Goal: Task Accomplishment & Management: Manage account settings

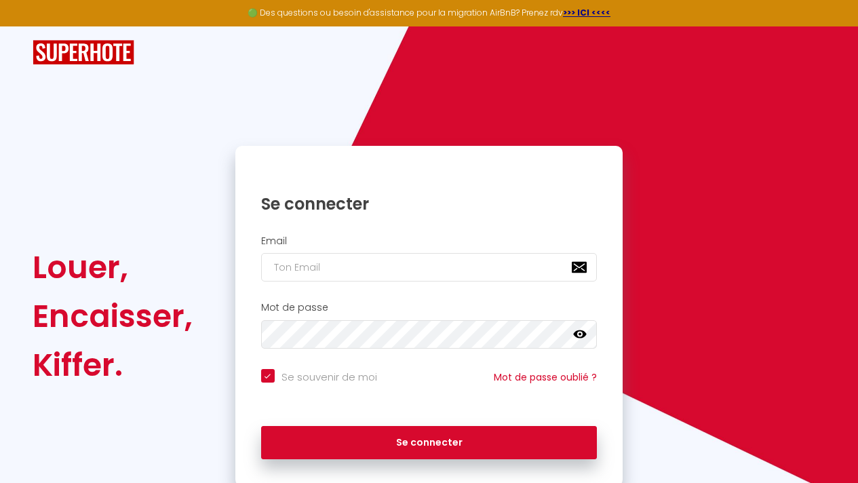
checkbox input "true"
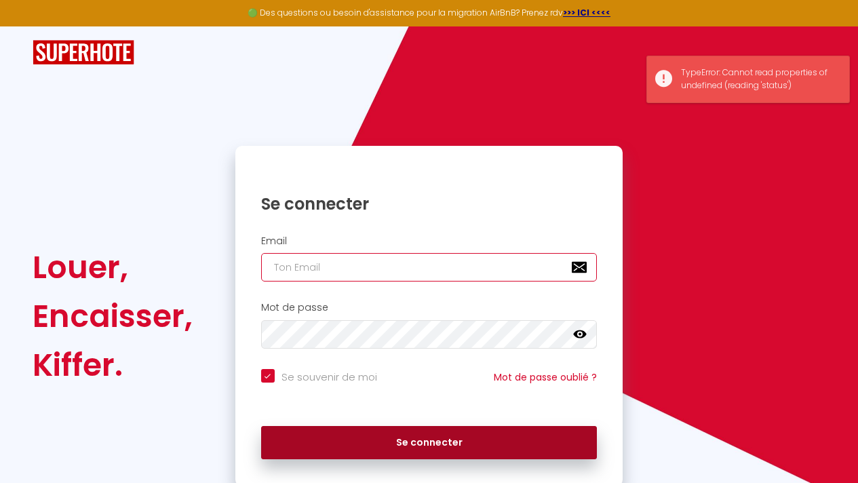
type input "[EMAIL_ADDRESS][DOMAIN_NAME]"
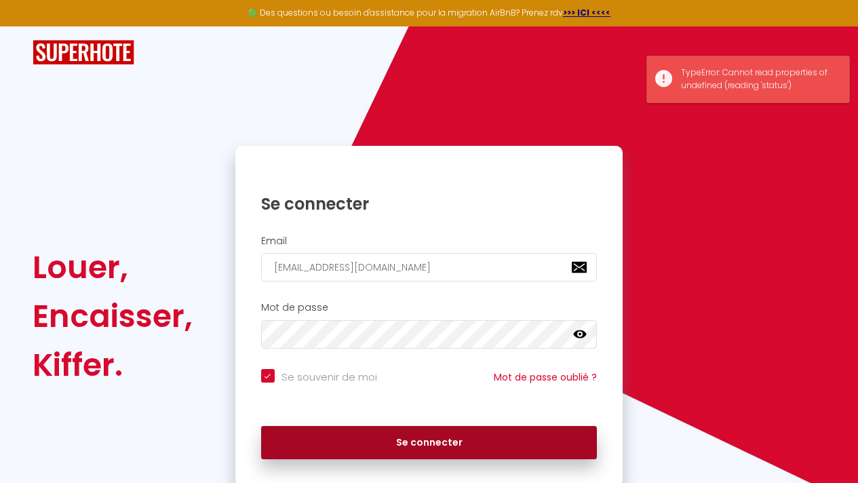
click at [379, 445] on button "Se connecter" at bounding box center [429, 443] width 336 height 34
checkbox input "true"
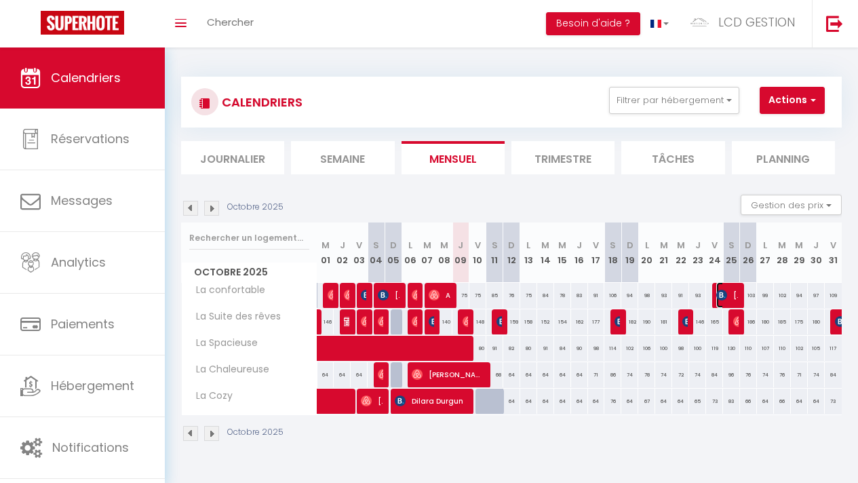
click at [716, 294] on img at bounding box center [721, 295] width 11 height 11
select select "OK"
select select "KO"
select select "0"
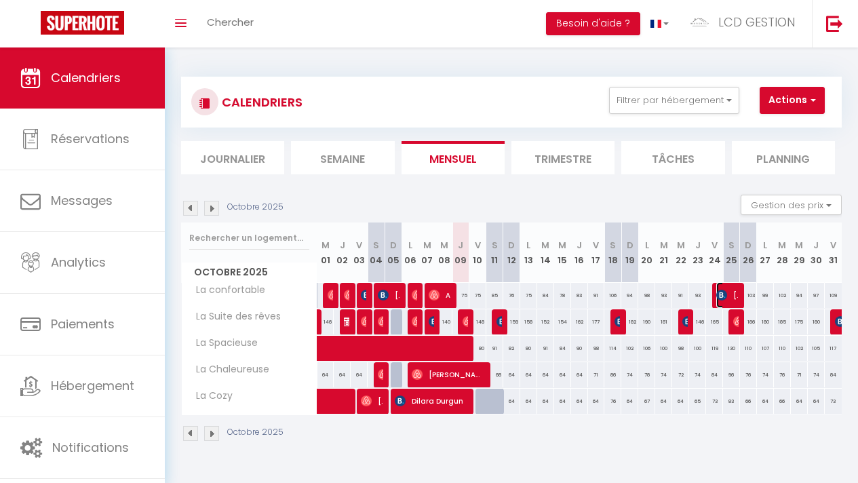
select select "1"
select select
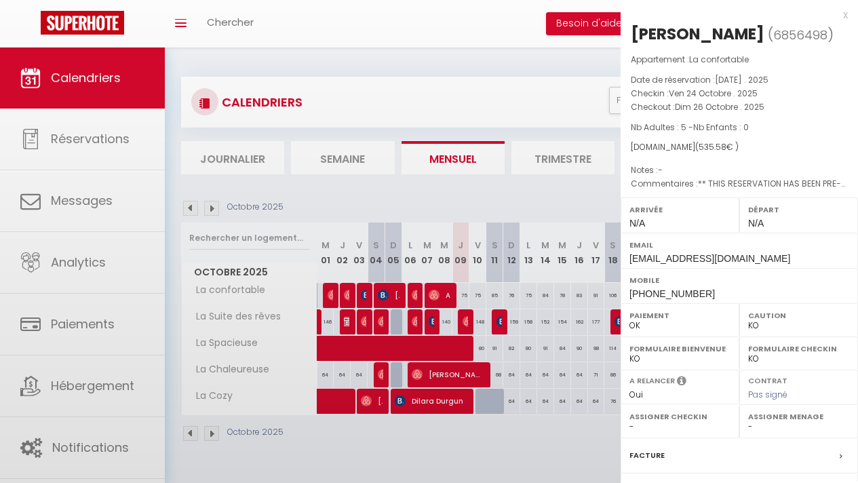
select select "31849"
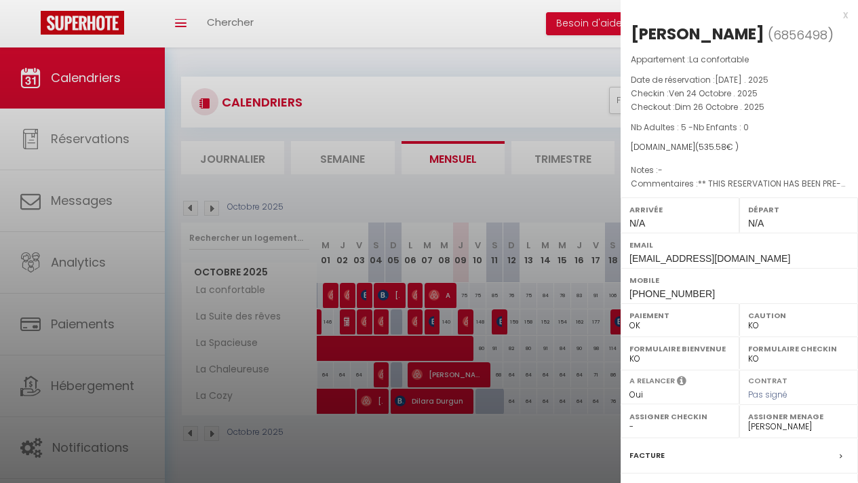
click at [539, 183] on div at bounding box center [429, 241] width 858 height 483
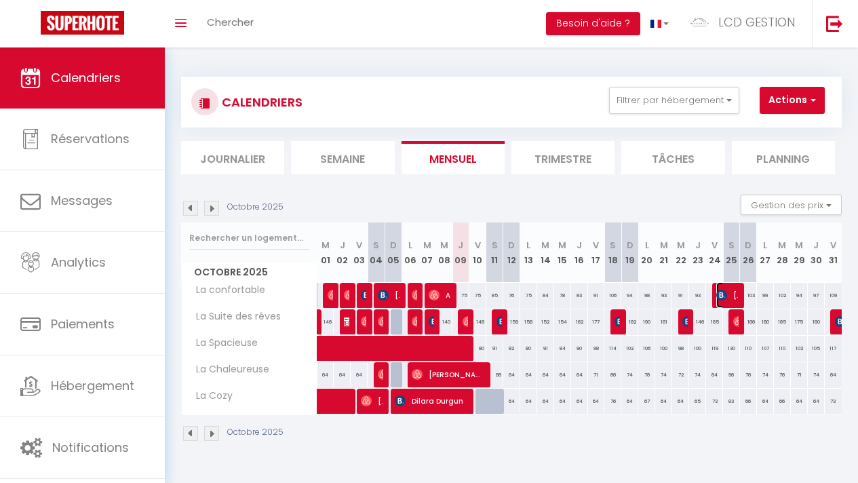
click at [716, 296] on img at bounding box center [721, 295] width 11 height 11
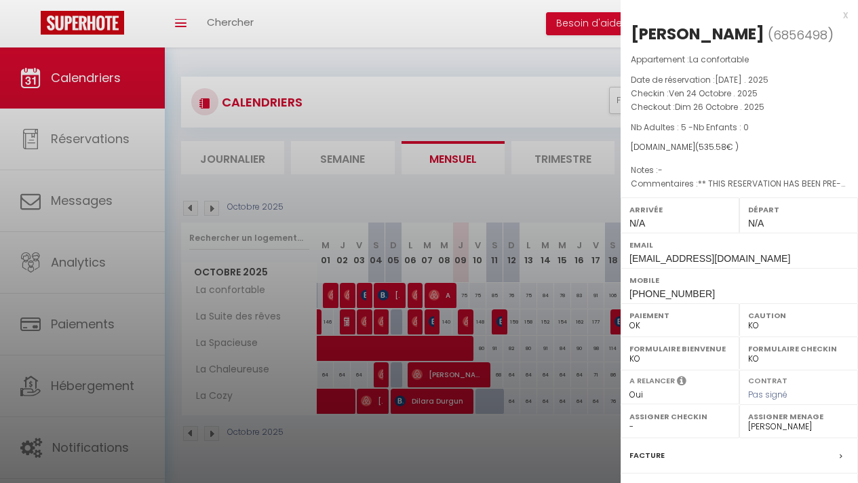
click at [550, 189] on div at bounding box center [429, 241] width 858 height 483
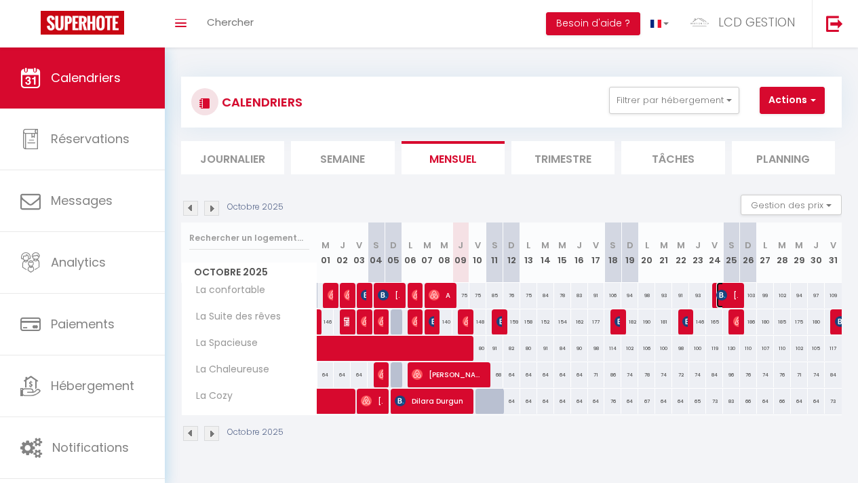
click at [719, 294] on img at bounding box center [721, 295] width 11 height 11
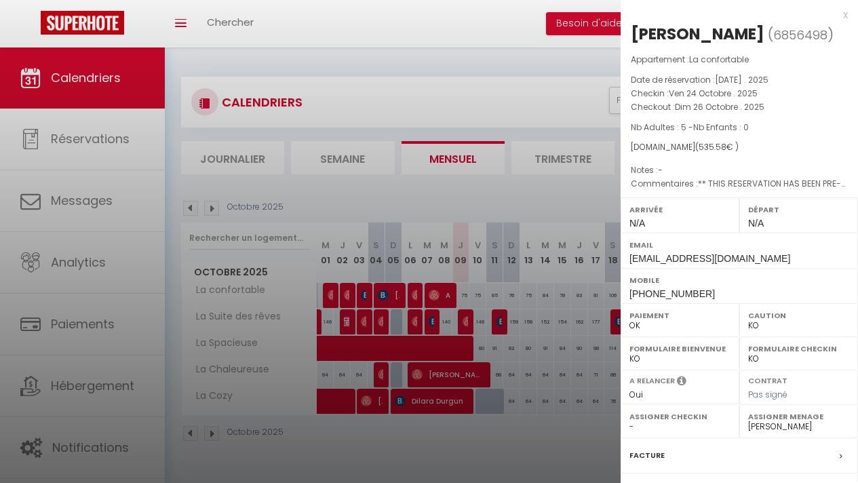
click at [578, 178] on div at bounding box center [429, 241] width 858 height 483
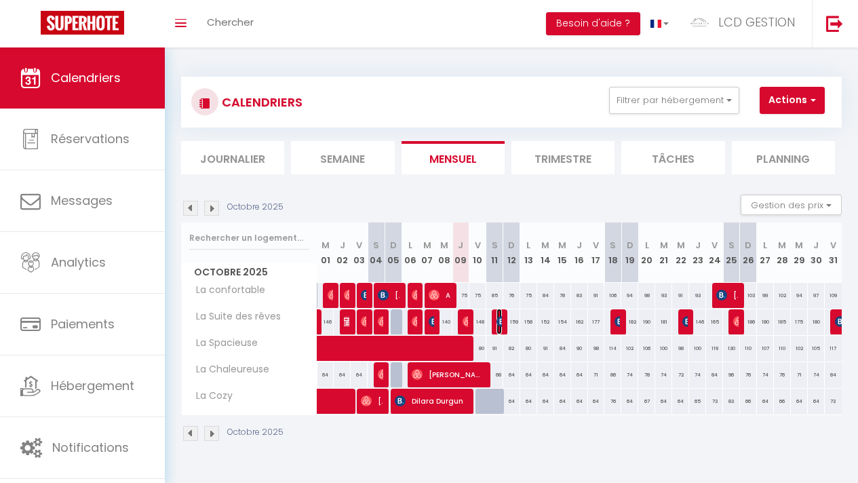
click at [496, 319] on img at bounding box center [501, 321] width 11 height 11
select select
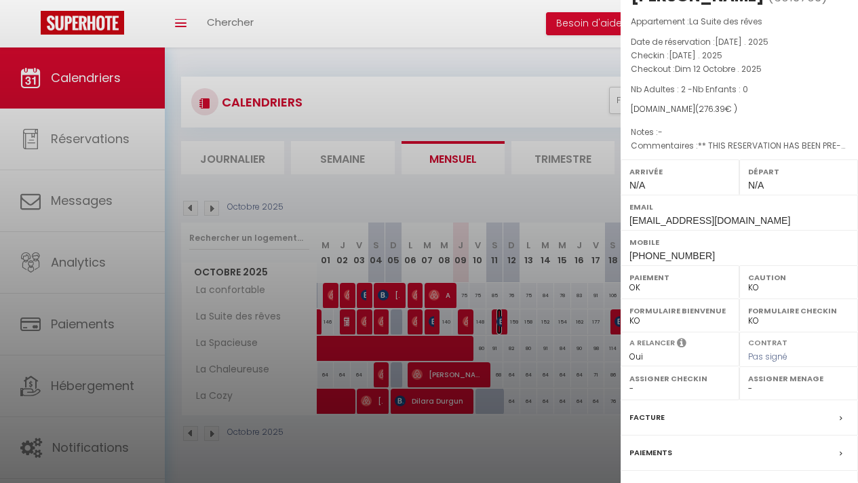
scroll to position [37, 0]
click at [595, 424] on div at bounding box center [429, 241] width 858 height 483
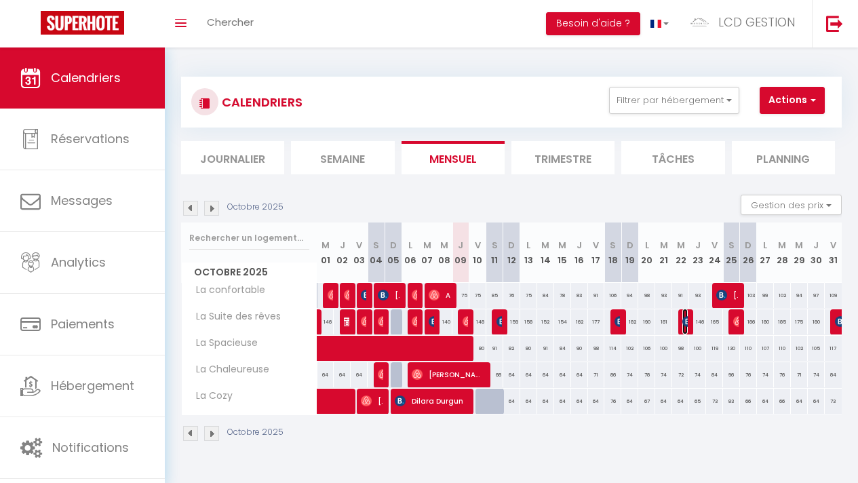
click at [682, 322] on img at bounding box center [687, 321] width 11 height 11
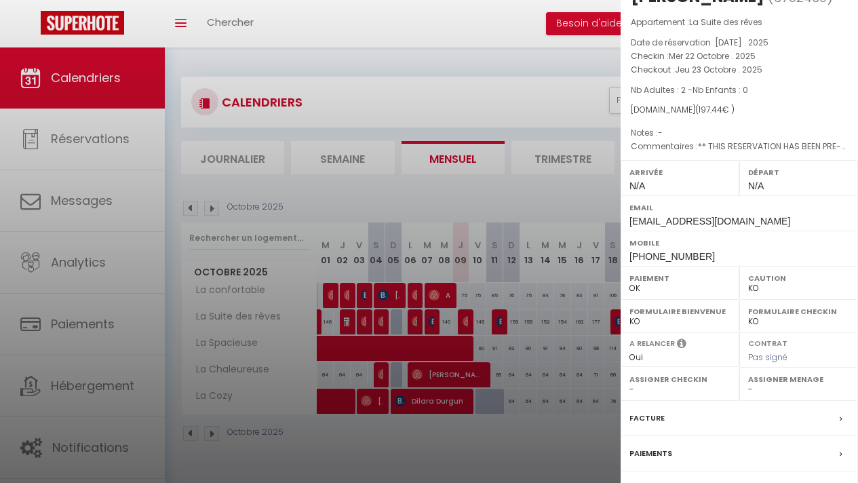
click at [584, 384] on div at bounding box center [429, 241] width 858 height 483
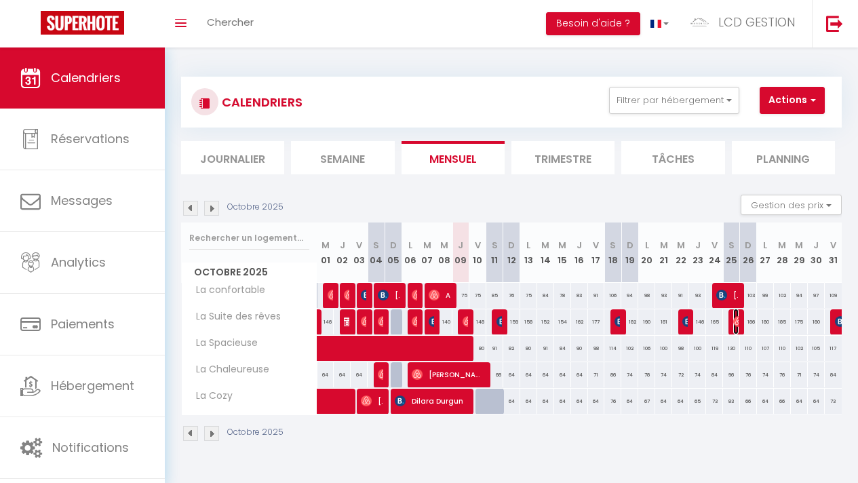
click at [733, 318] on img at bounding box center [738, 321] width 11 height 11
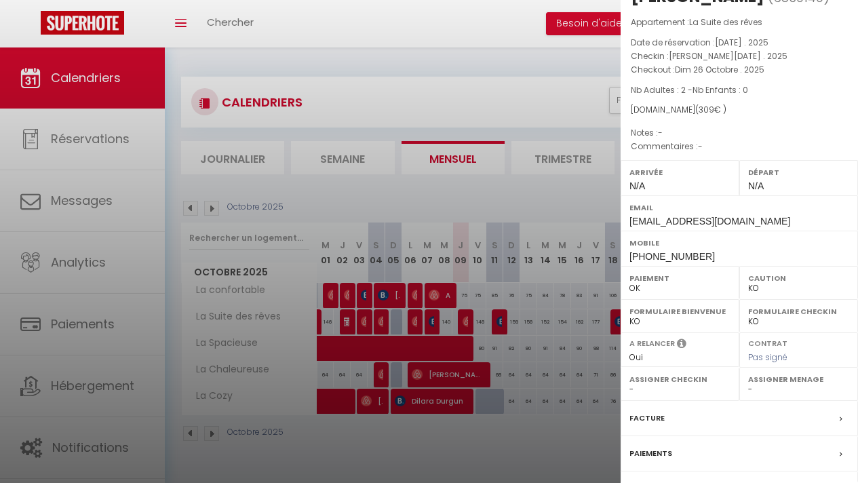
click at [544, 414] on div at bounding box center [429, 241] width 858 height 483
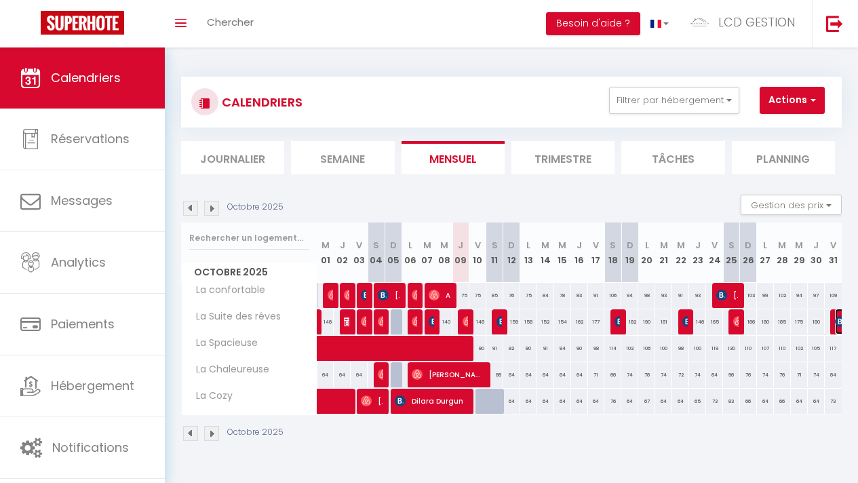
click at [835, 320] on img at bounding box center [840, 321] width 11 height 11
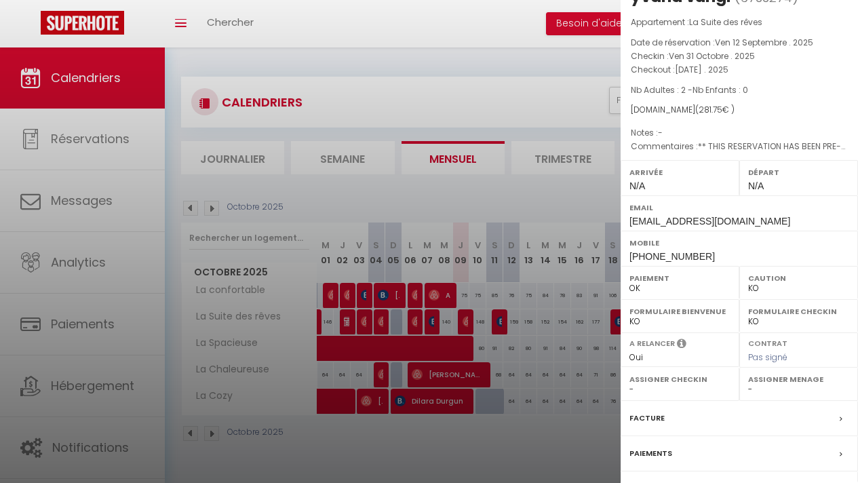
click at [521, 426] on div at bounding box center [429, 241] width 858 height 483
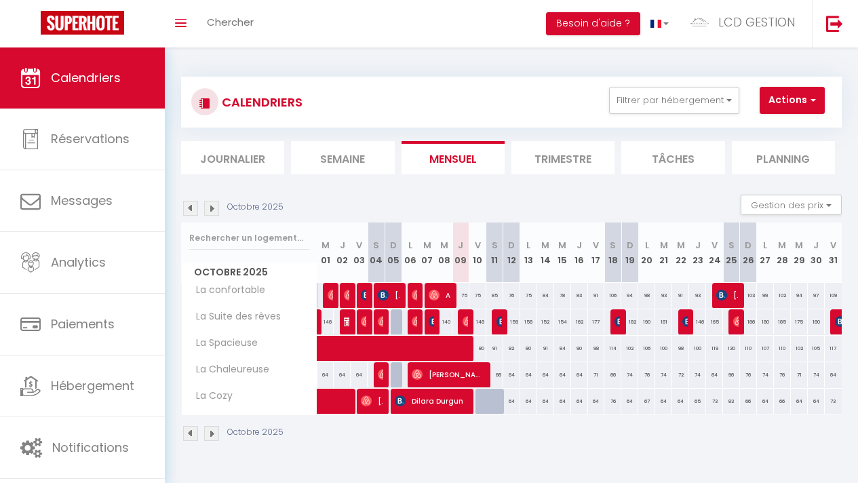
click at [770, 410] on tr "La Cozy 64 [PERSON_NAME] 64 Dilara Durgun" at bounding box center [512, 401] width 660 height 26
